Goal: Task Accomplishment & Management: Complete application form

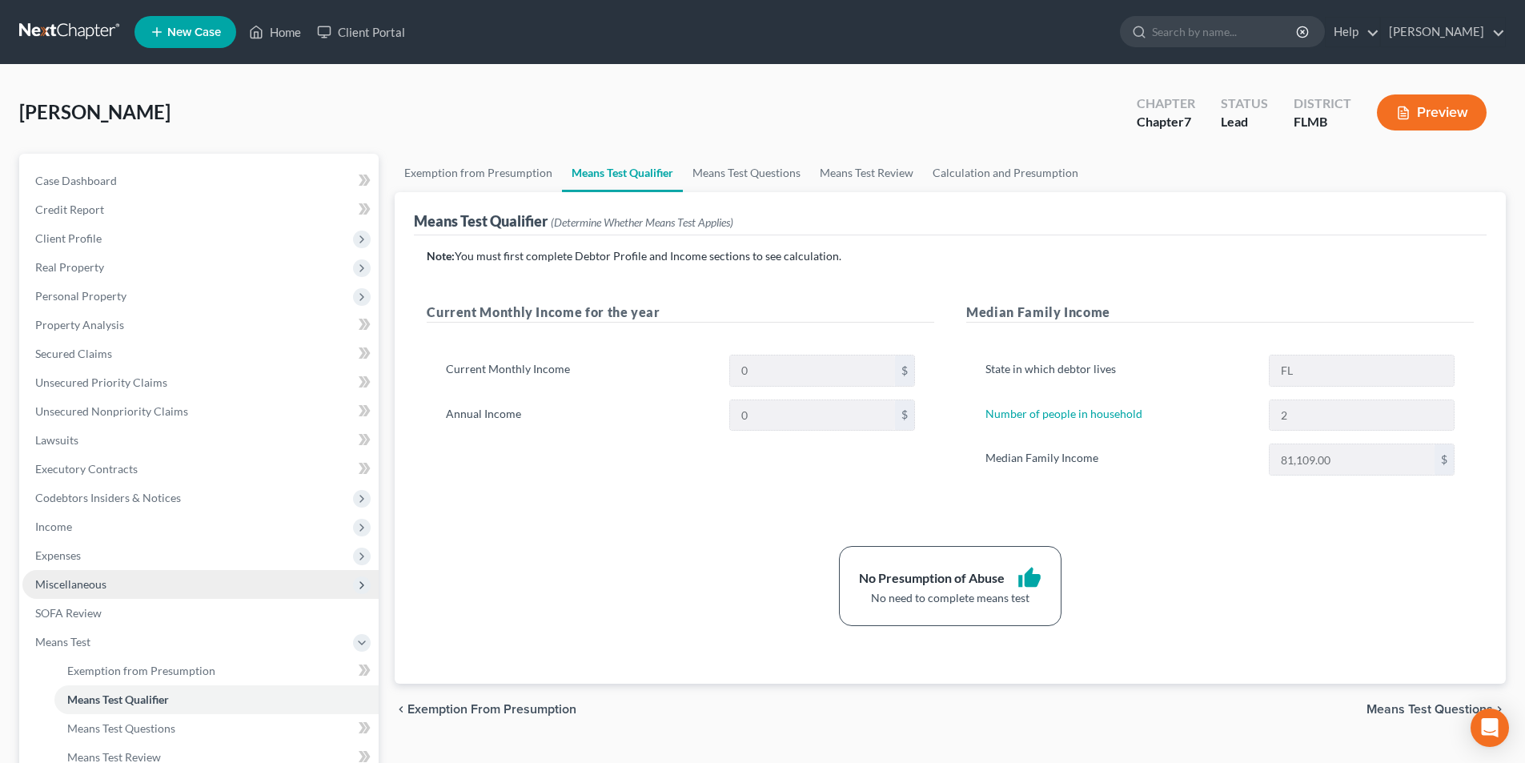
click at [82, 581] on span "Miscellaneous" at bounding box center [70, 584] width 71 height 14
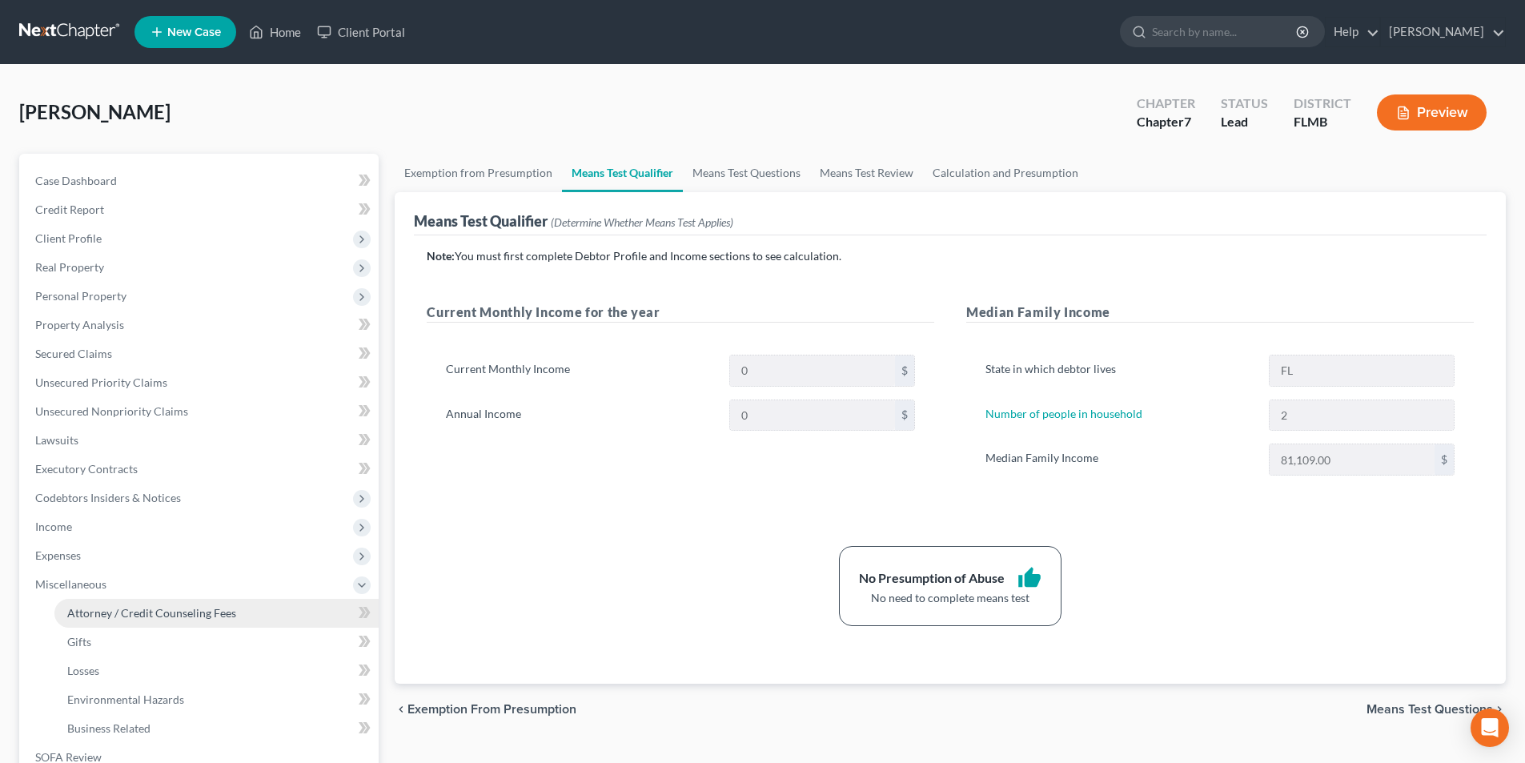
click at [110, 611] on span "Attorney / Credit Counseling Fees" at bounding box center [151, 613] width 169 height 14
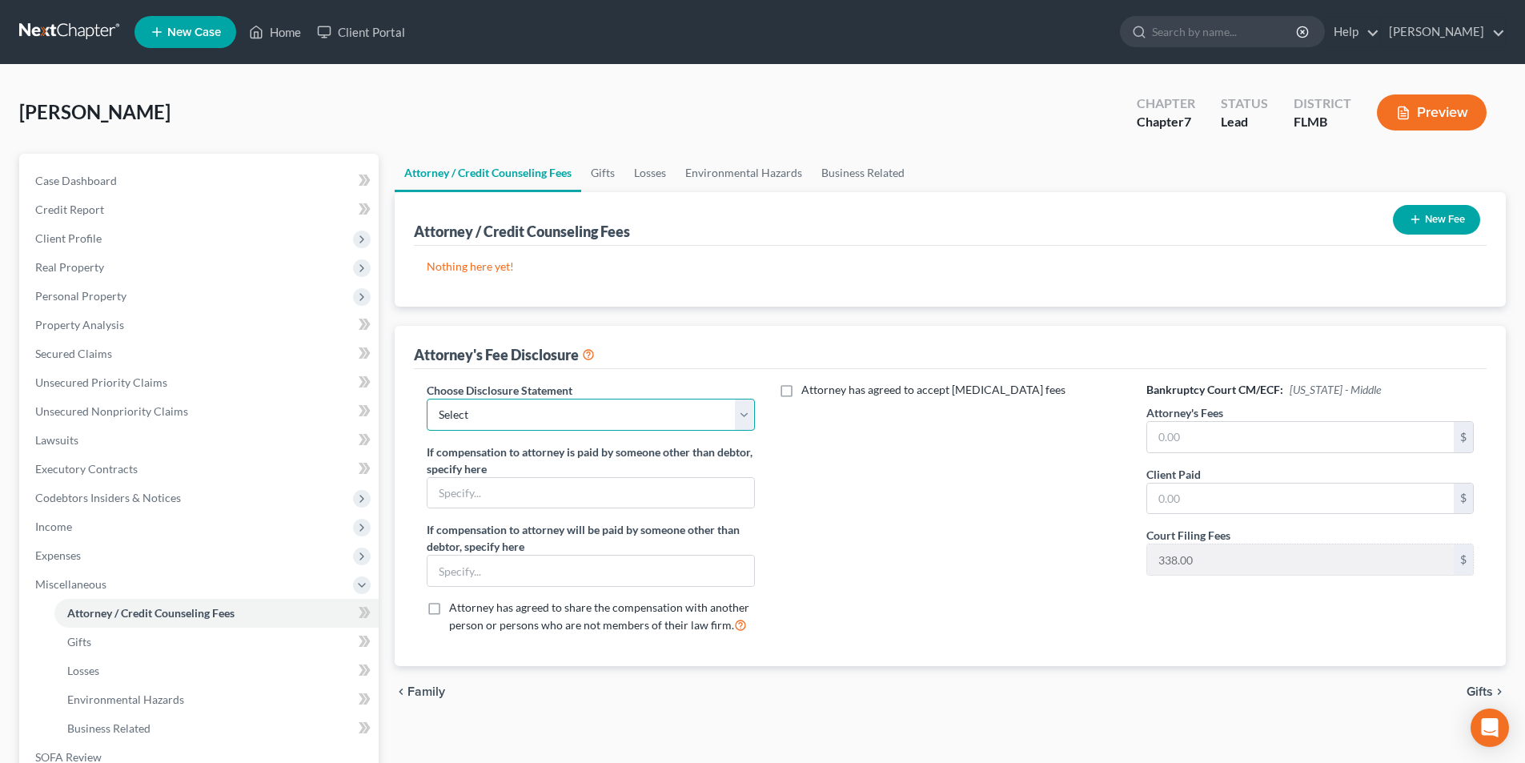
click at [505, 420] on select "Select [PERSON_NAME]" at bounding box center [590, 415] width 327 height 32
select select "0"
click at [427, 399] on select "Select [PERSON_NAME]" at bounding box center [590, 415] width 327 height 32
click at [1158, 435] on input "text" at bounding box center [1300, 437] width 307 height 30
type input "1,162"
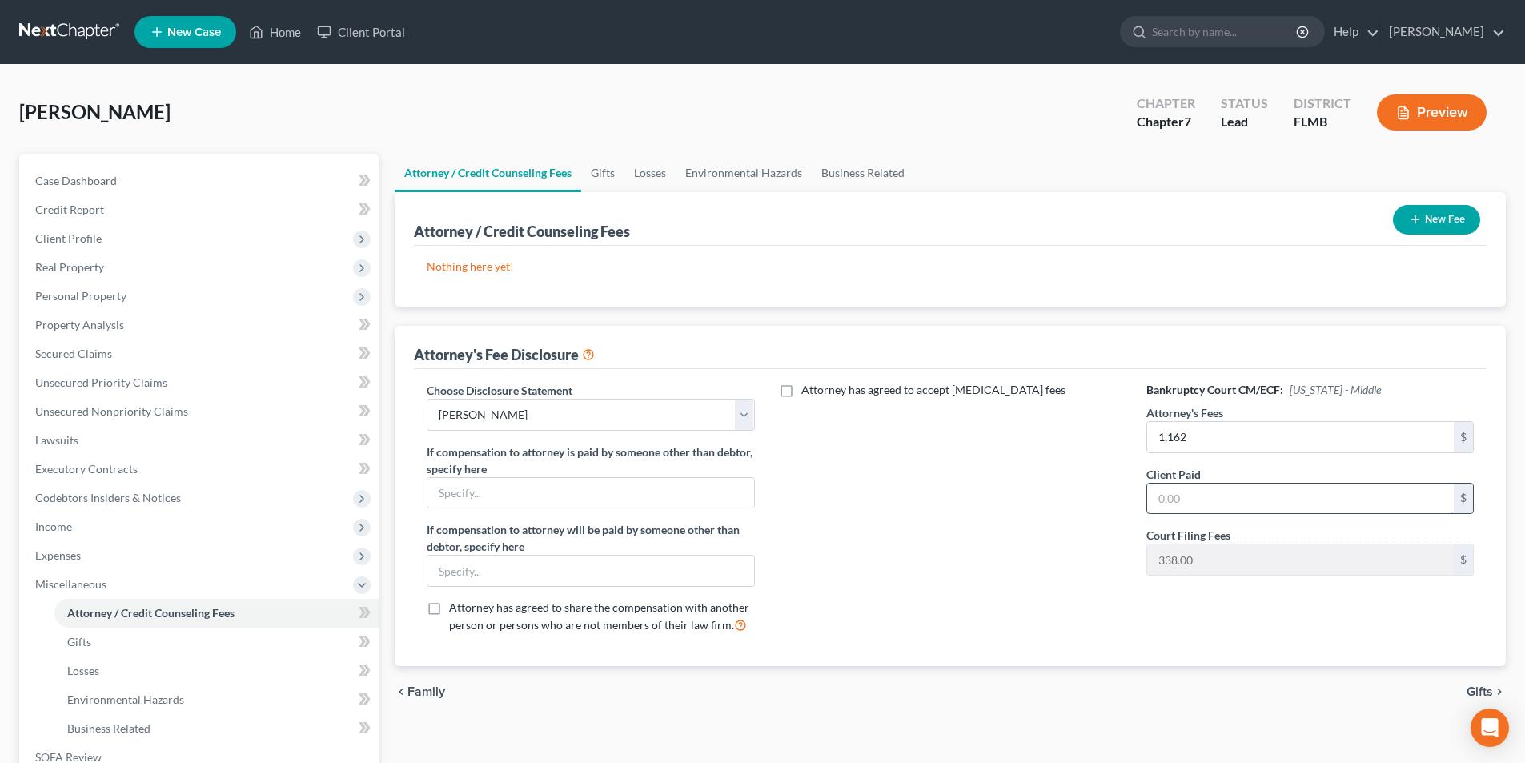
click at [1166, 491] on input "text" at bounding box center [1300, 499] width 307 height 30
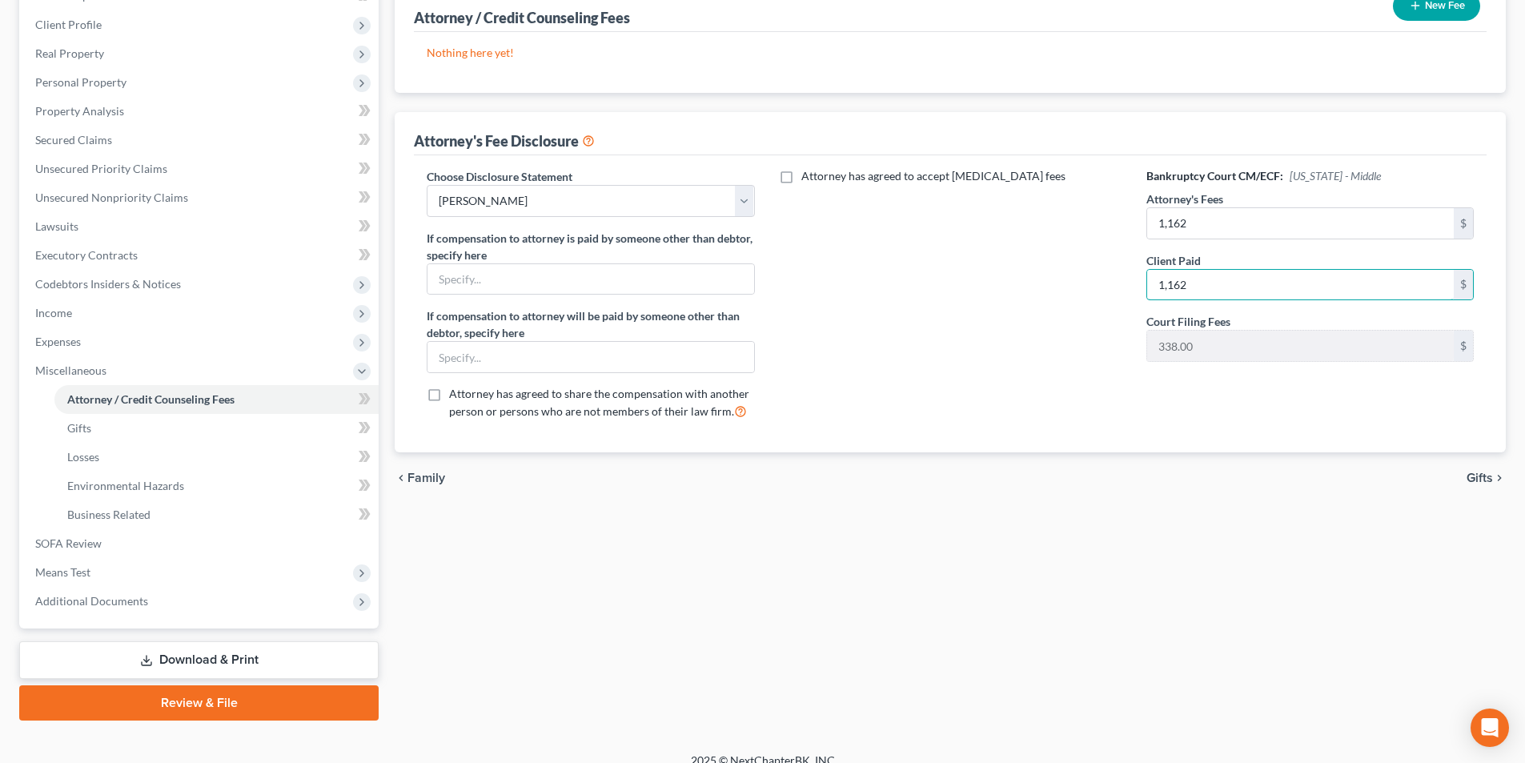
scroll to position [232, 0]
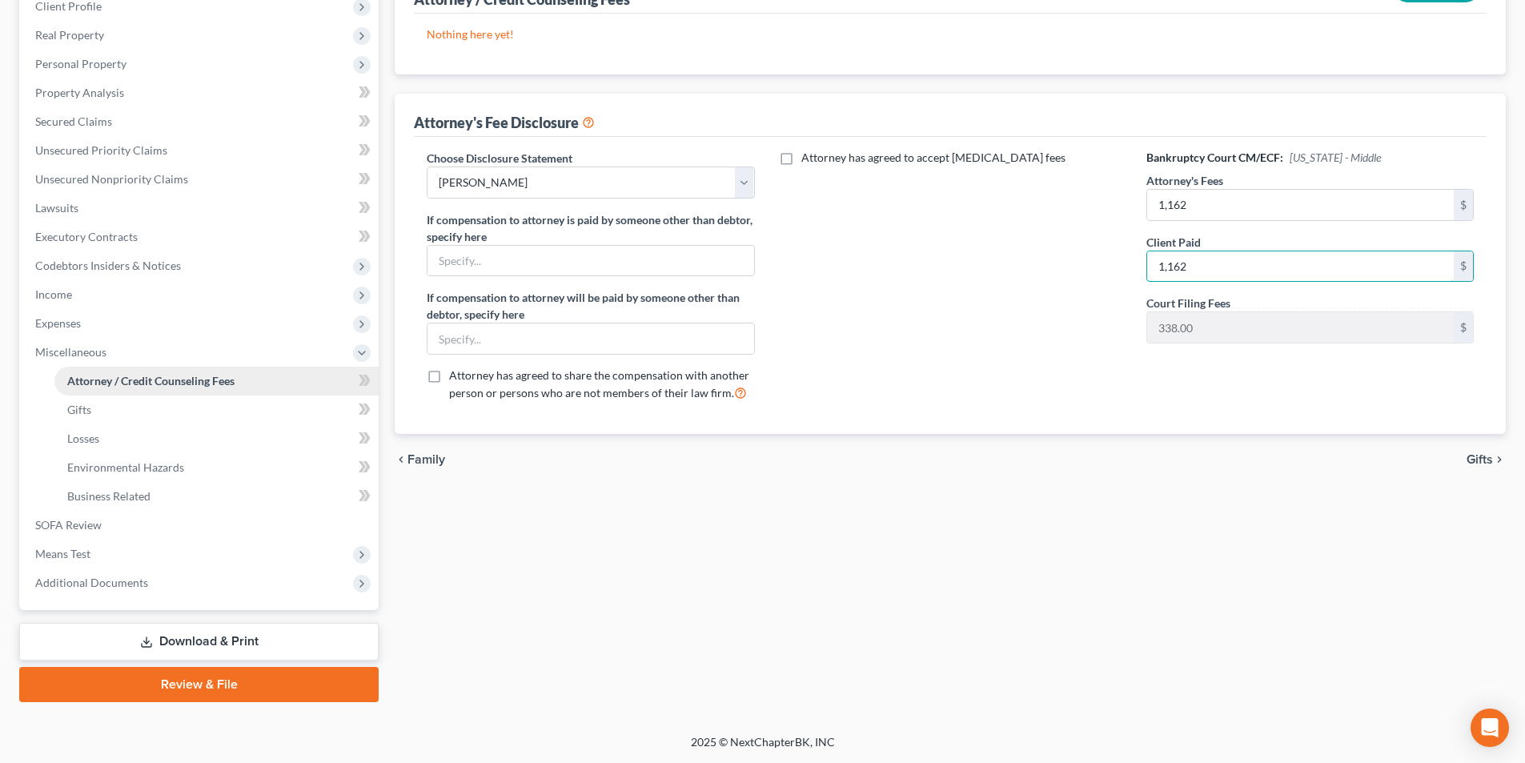
type input "1,162"
click at [137, 378] on span "Attorney / Credit Counseling Fees" at bounding box center [150, 381] width 167 height 14
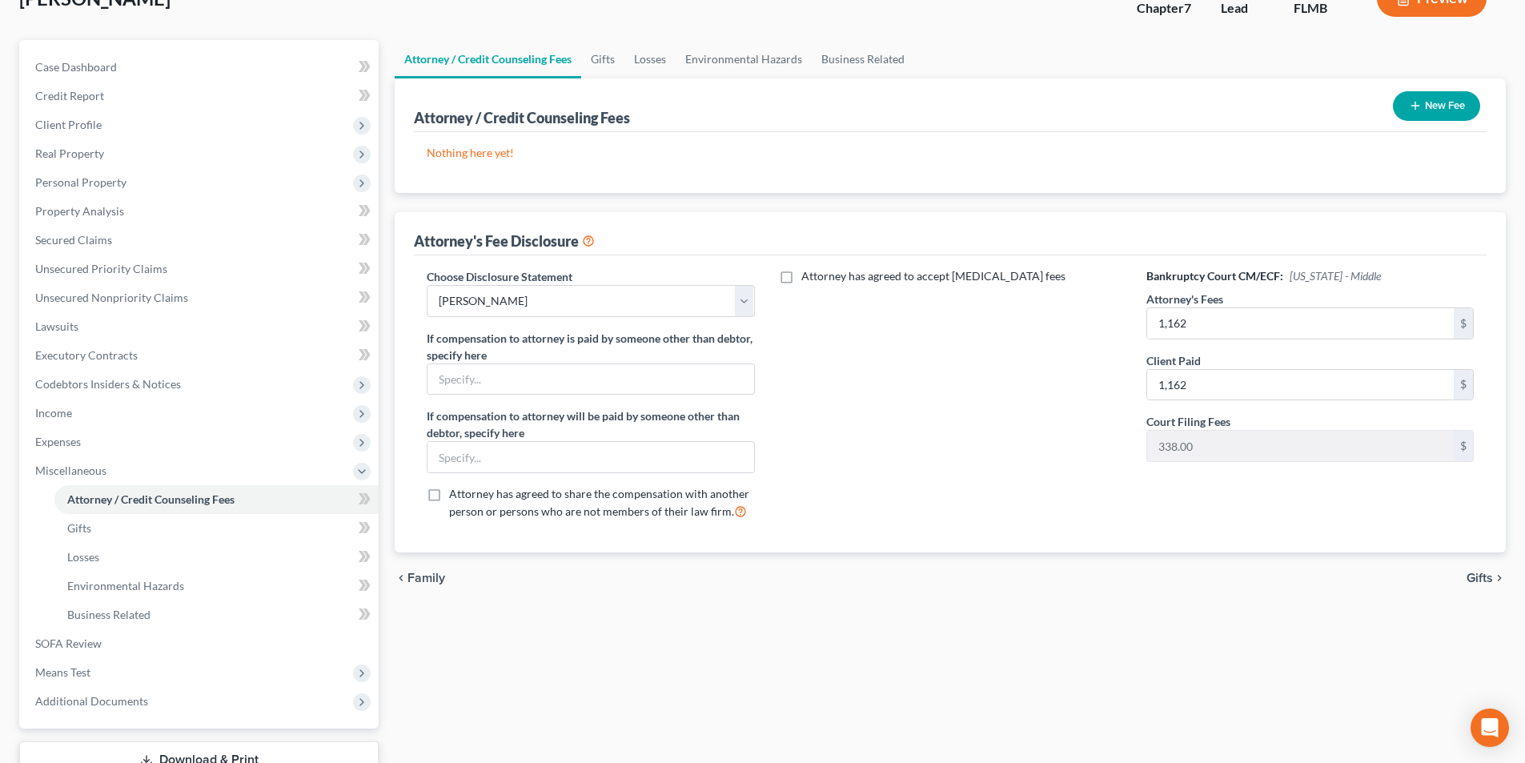
scroll to position [0, 0]
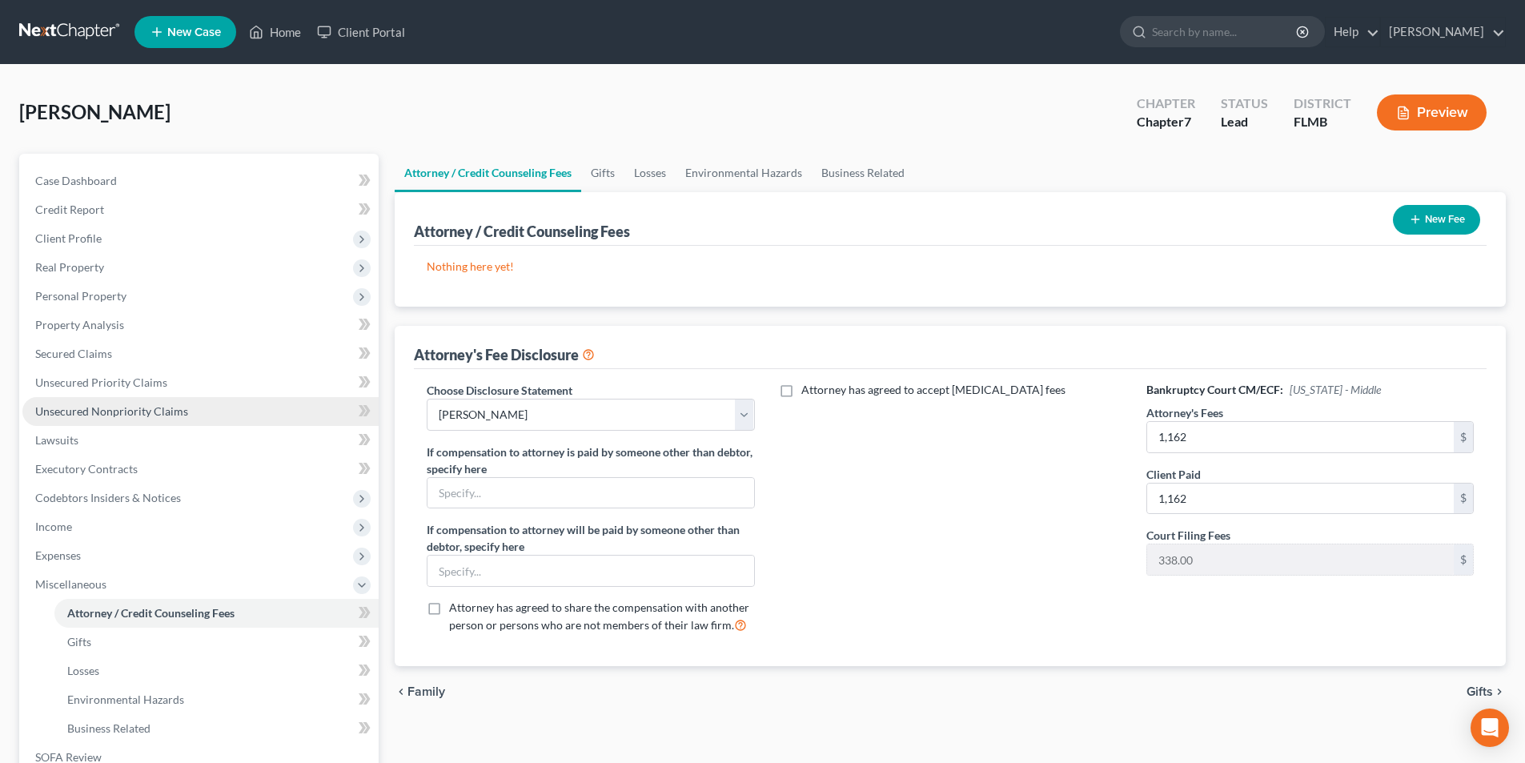
click at [94, 412] on span "Unsecured Nonpriority Claims" at bounding box center [111, 411] width 153 height 14
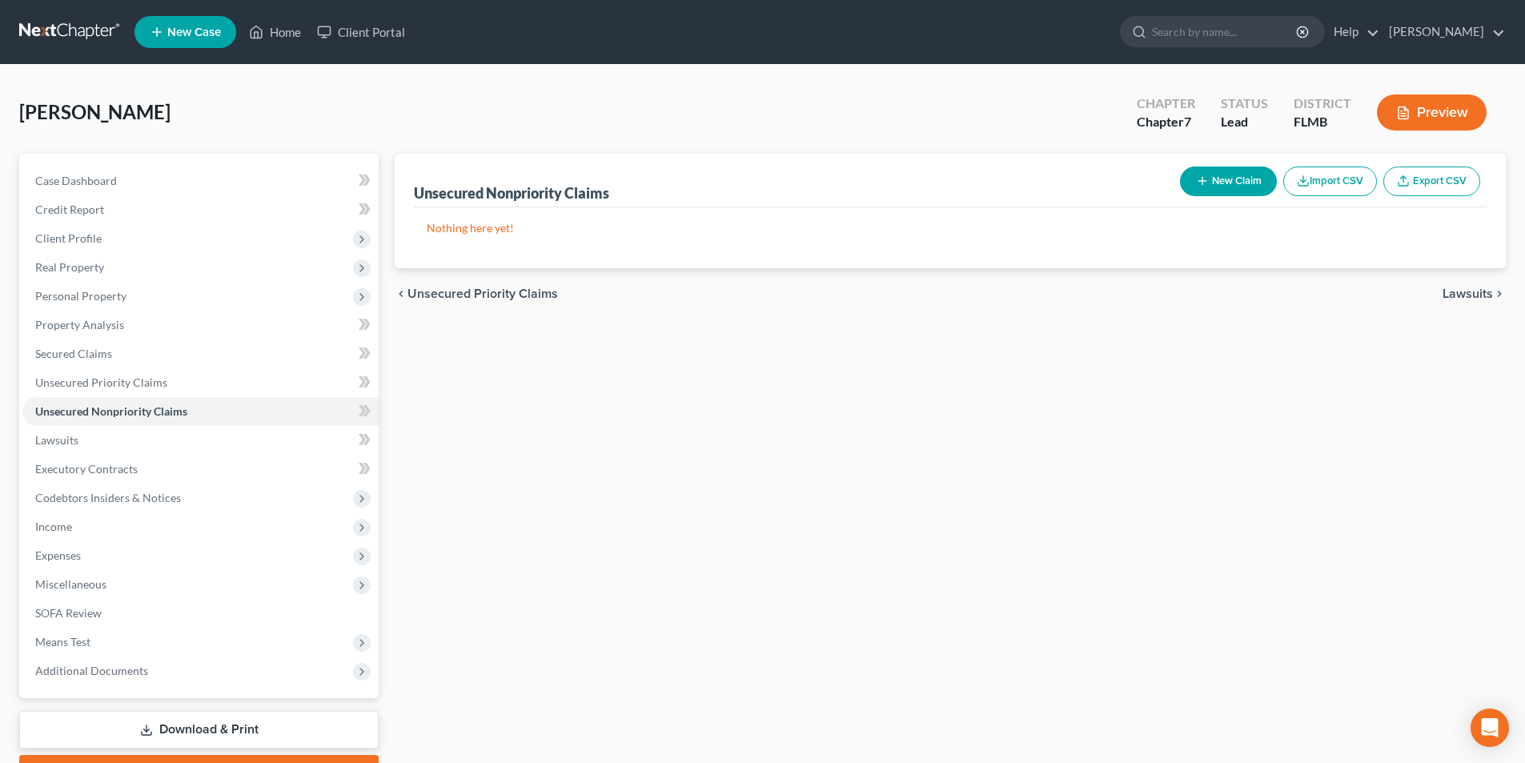
click at [1223, 180] on button "New Claim" at bounding box center [1228, 182] width 97 height 30
select select "0"
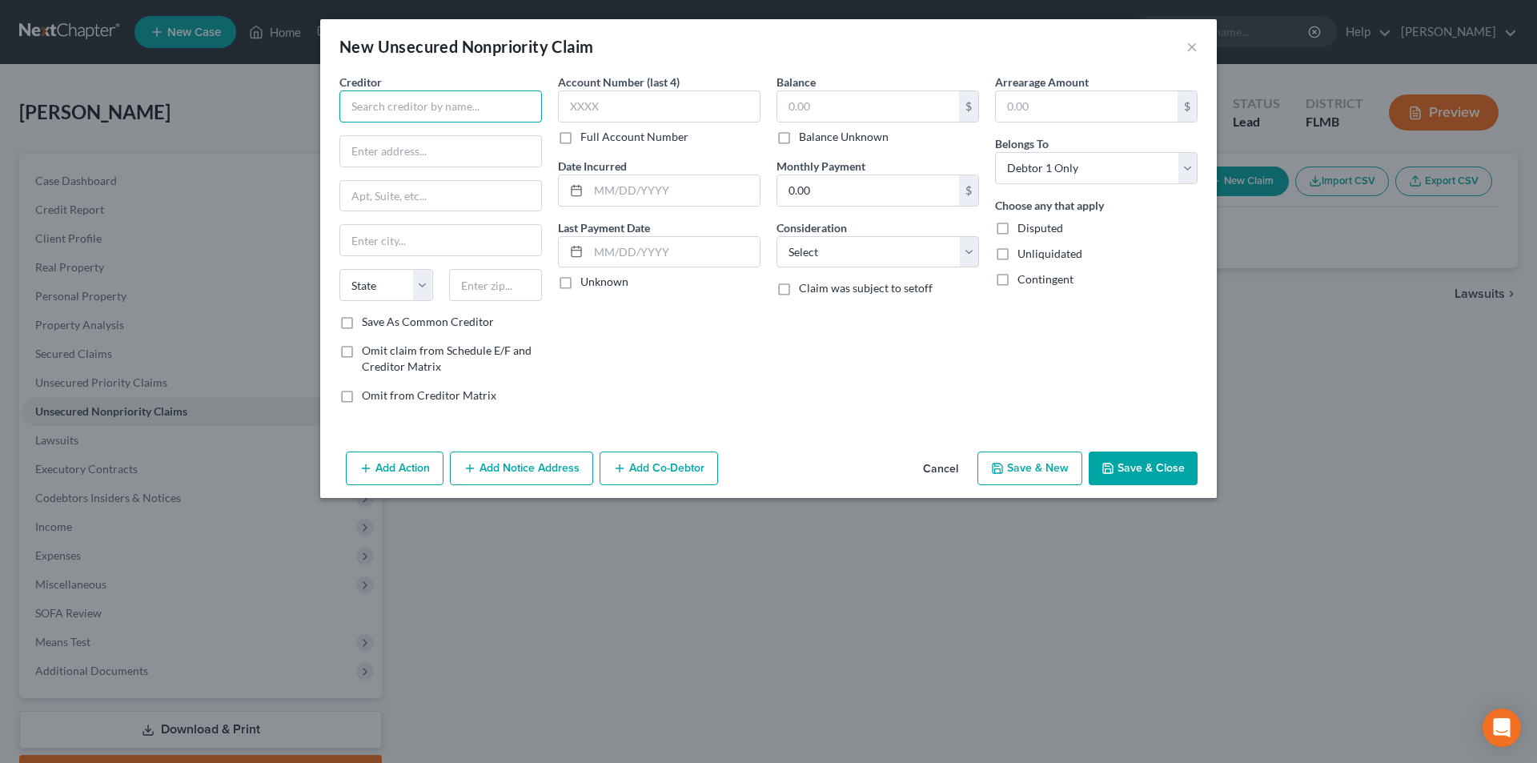
click at [374, 99] on input "text" at bounding box center [440, 106] width 203 height 32
type input "Synchrony Bank"
click at [582, 110] on input "text" at bounding box center [659, 106] width 203 height 32
type input "8721"
click at [794, 108] on input "text" at bounding box center [868, 106] width 182 height 30
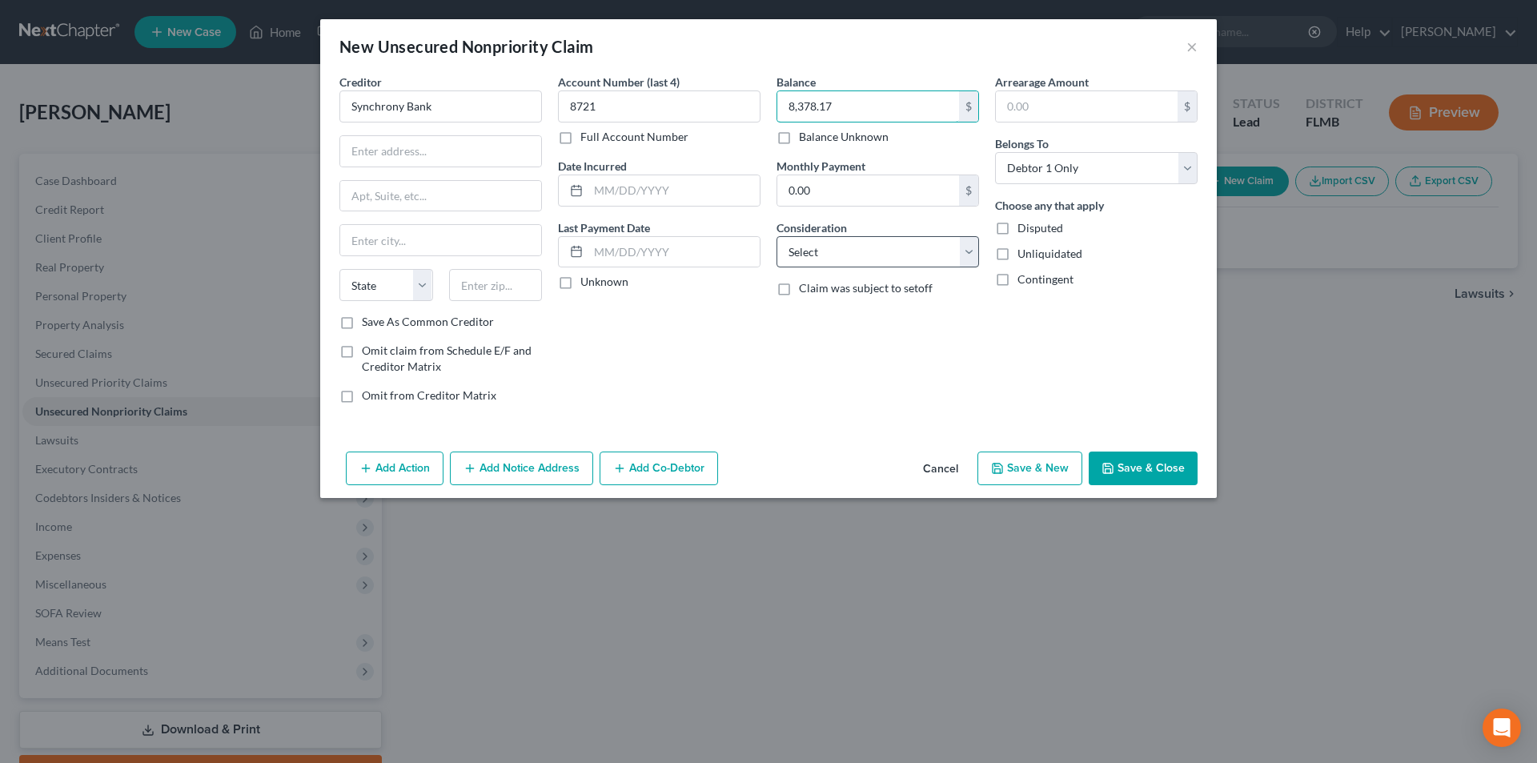
type input "8,378.17"
click at [807, 251] on select "Select Cable / Satellite Services Collection Agency Credit Card Debt Debt Couns…" at bounding box center [878, 252] width 203 height 32
select select "2"
click at [777, 236] on select "Select Cable / Satellite Services Collection Agency Credit Card Debt Debt Couns…" at bounding box center [878, 252] width 203 height 32
click at [1017, 228] on label "Disputed" at bounding box center [1040, 228] width 46 height 16
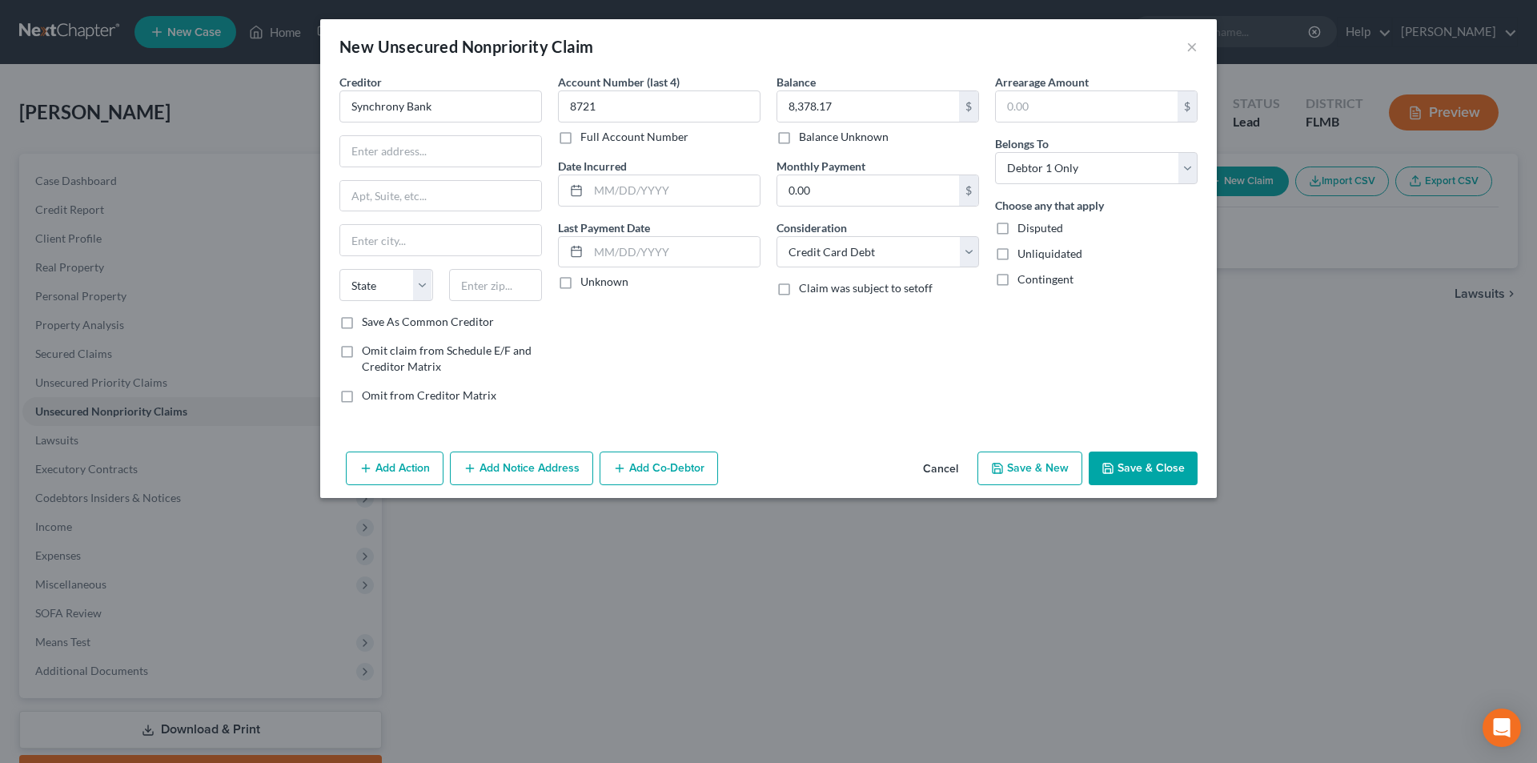
click at [1024, 228] on input "Disputed" at bounding box center [1029, 225] width 10 height 10
checkbox input "true"
click at [388, 163] on input "text" at bounding box center [440, 151] width 201 height 30
type input "PO Box 71715"
click at [382, 241] on input "text" at bounding box center [440, 240] width 201 height 30
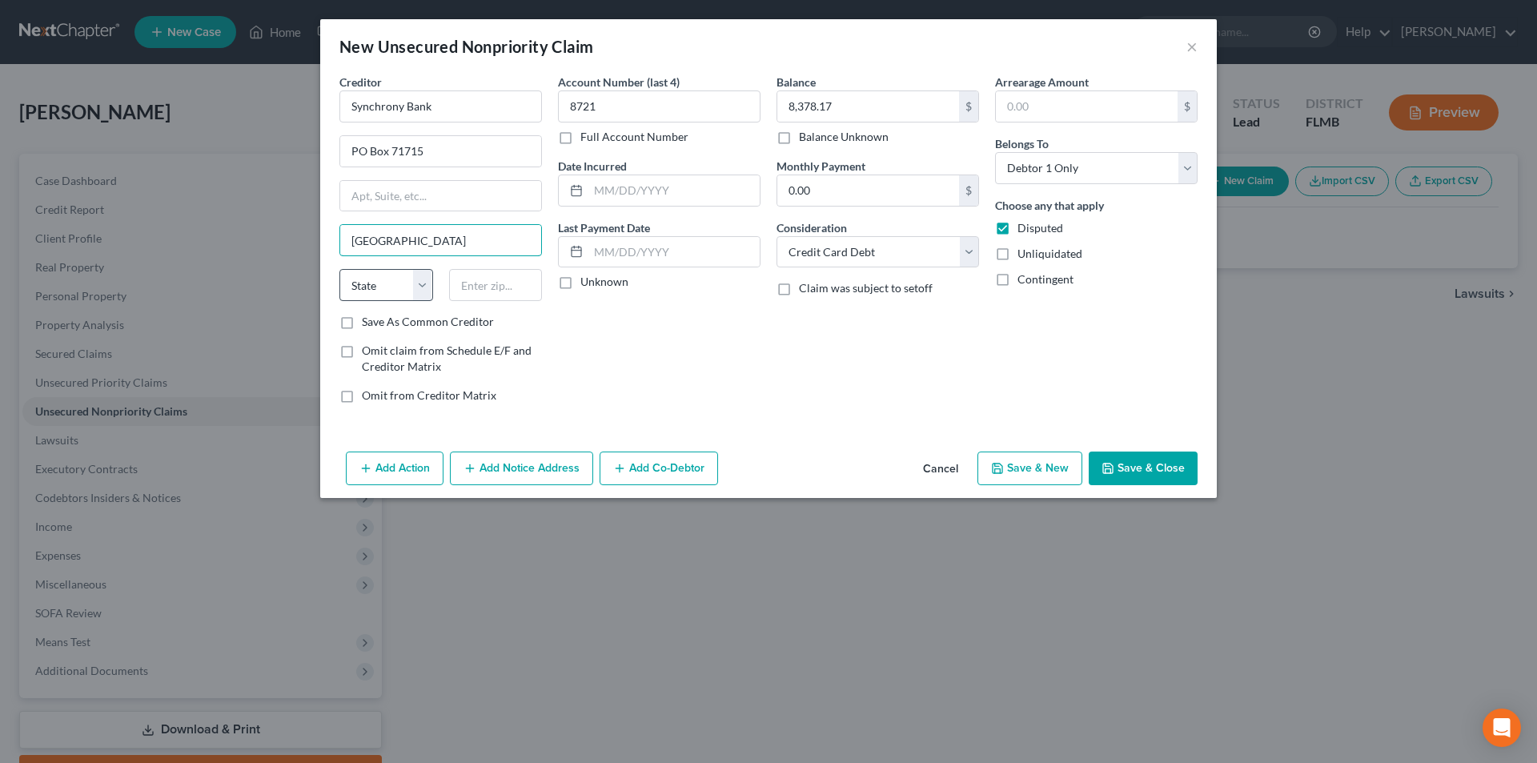
type input "[GEOGRAPHIC_DATA]"
click at [390, 295] on select "State [US_STATE] AK AR AZ CA CO CT DE DC [GEOGRAPHIC_DATA] [GEOGRAPHIC_DATA] GU…" at bounding box center [386, 285] width 94 height 32
select select "39"
click at [339, 269] on select "State [US_STATE] AK AR AZ CA CO CT DE DC [GEOGRAPHIC_DATA] [GEOGRAPHIC_DATA] GU…" at bounding box center [386, 285] width 94 height 32
click at [474, 284] on input "text" at bounding box center [496, 285] width 94 height 32
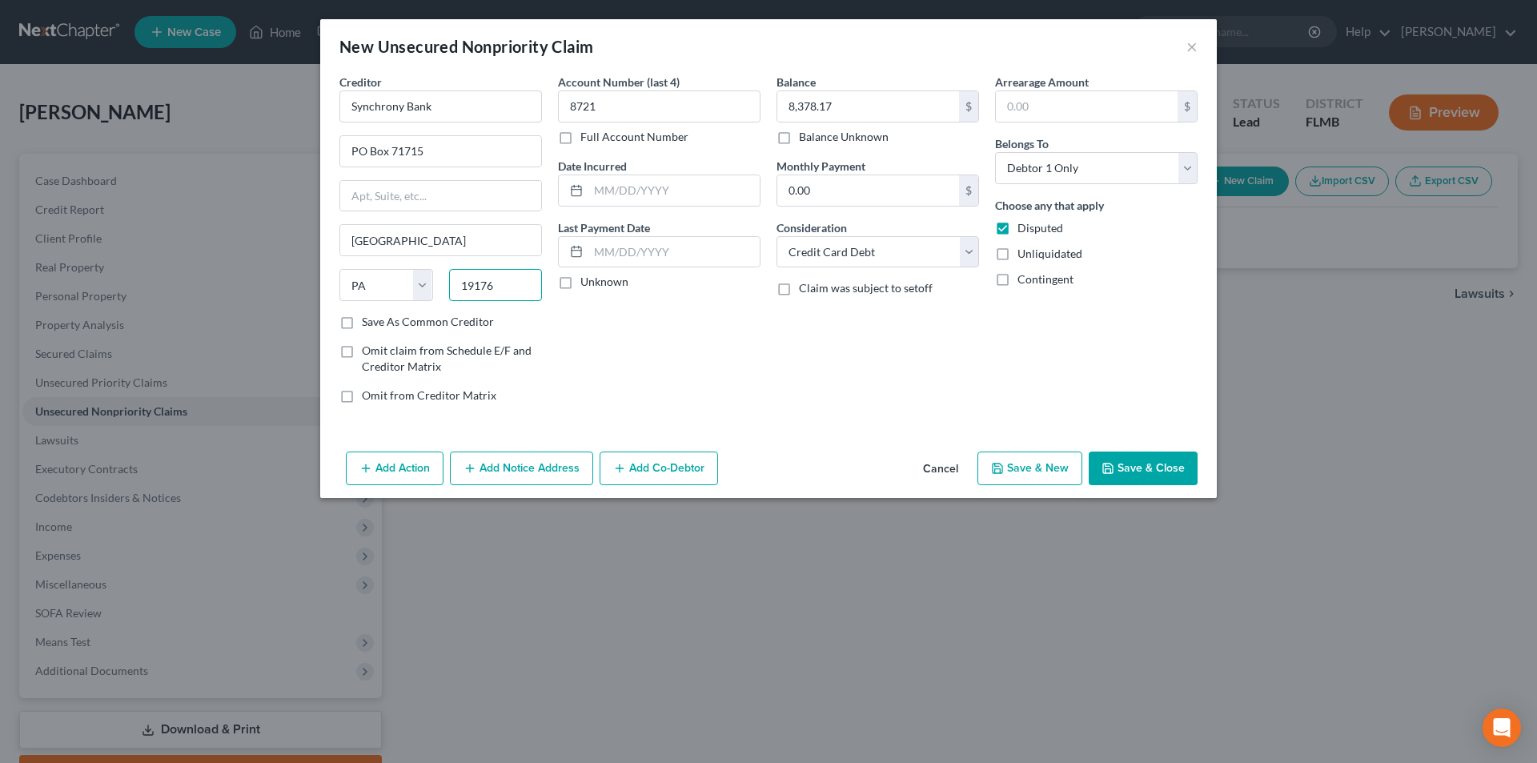
type input "19176"
click at [1170, 468] on button "Save & Close" at bounding box center [1143, 469] width 109 height 34
